Goal: Task Accomplishment & Management: Manage account settings

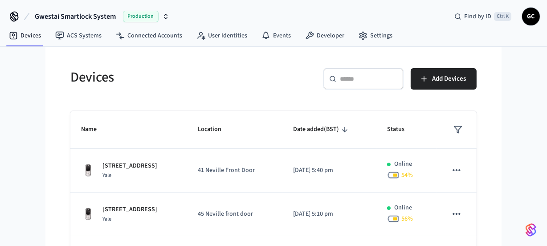
click at [366, 77] on input "text" at bounding box center [369, 78] width 58 height 9
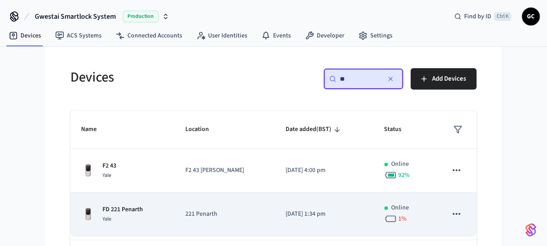
type input "**"
click at [142, 208] on p "FD 221 Penarth" at bounding box center [122, 209] width 41 height 9
click at [125, 211] on p "FD 221 Penarth" at bounding box center [122, 209] width 41 height 9
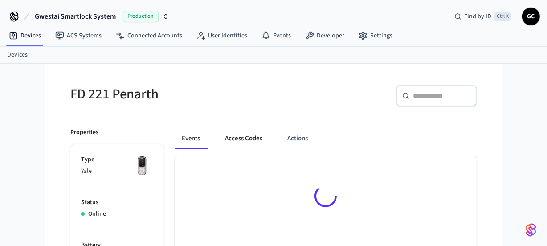
click at [246, 135] on button "Access Codes" at bounding box center [244, 138] width 52 height 21
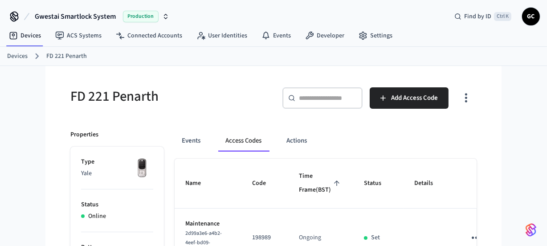
click at [19, 58] on link "Devices" at bounding box center [17, 56] width 20 height 9
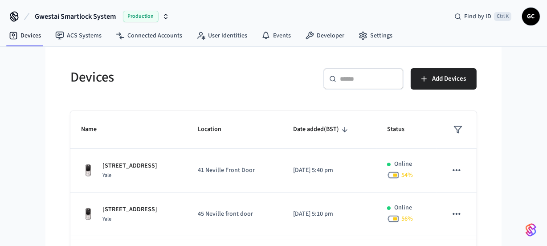
click at [351, 79] on input "text" at bounding box center [369, 78] width 58 height 9
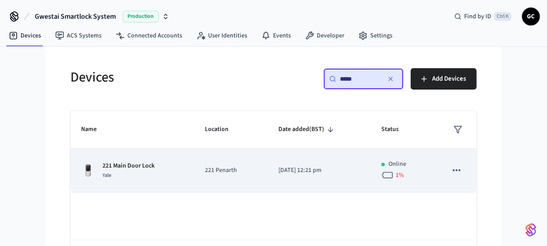
type input "*****"
drag, startPoint x: 138, startPoint y: 163, endPoint x: 143, endPoint y: 163, distance: 4.9
click at [140, 163] on p "221 Main Door Lock" at bounding box center [128, 165] width 52 height 9
drag, startPoint x: 123, startPoint y: 163, endPoint x: 129, endPoint y: 163, distance: 5.4
click at [124, 163] on p "221 Main Door Lock" at bounding box center [128, 165] width 52 height 9
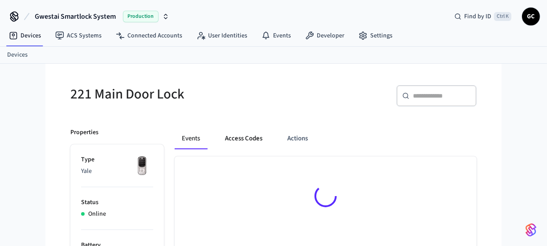
click at [248, 135] on button "Access Codes" at bounding box center [244, 138] width 52 height 21
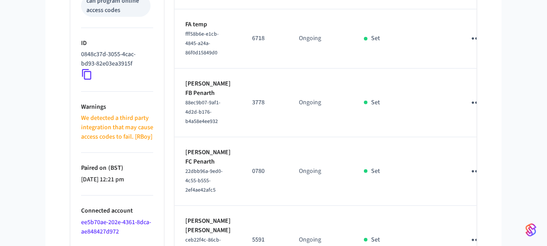
scroll to position [399, 0]
